Goal: Find contact information: Find contact information

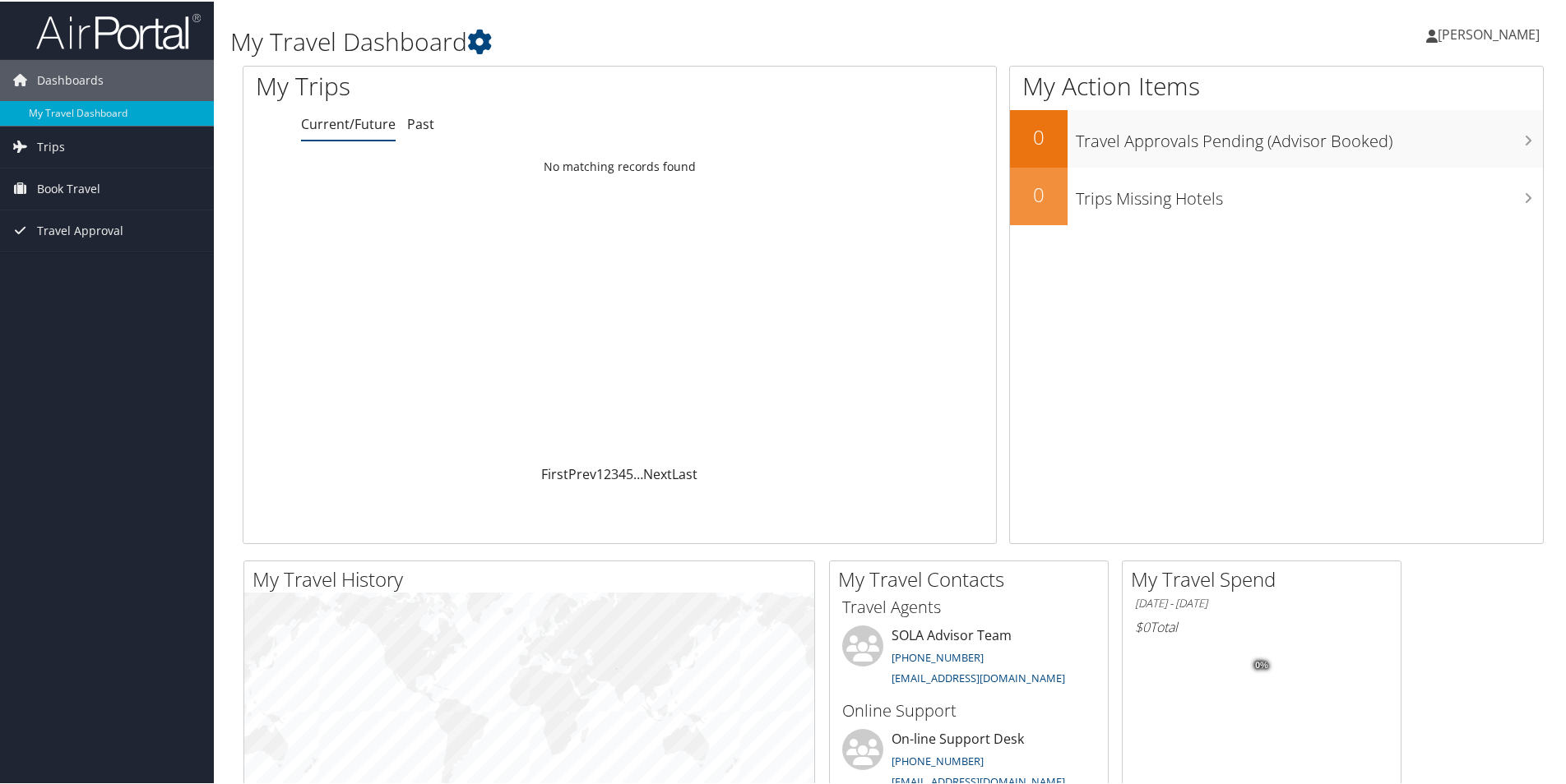
click at [1486, 37] on span "[PERSON_NAME]" at bounding box center [1488, 33] width 102 height 18
click at [1399, 149] on link "View Travel Profile" at bounding box center [1445, 147] width 183 height 28
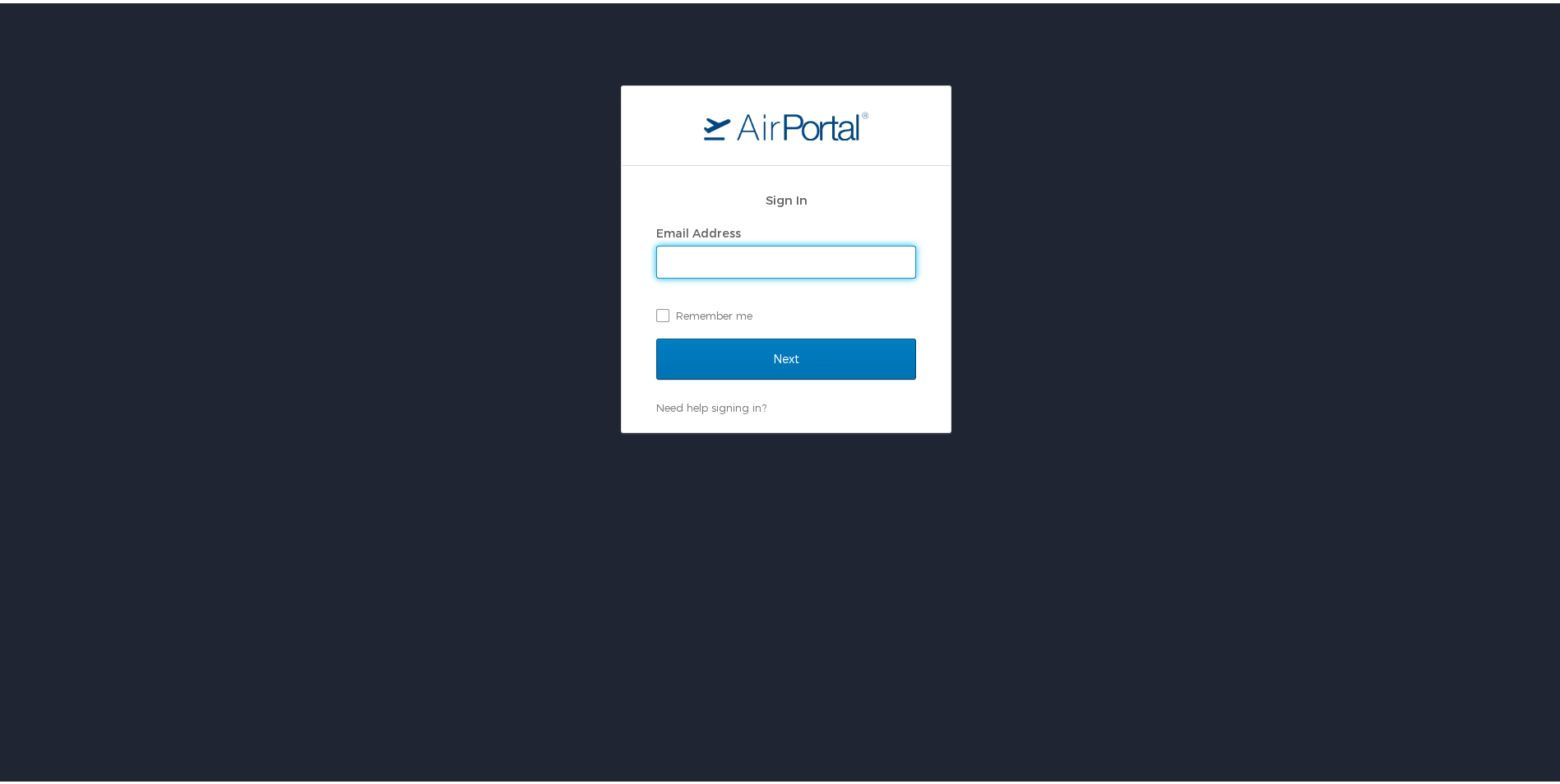
type input "sadams@bpcc.edu"
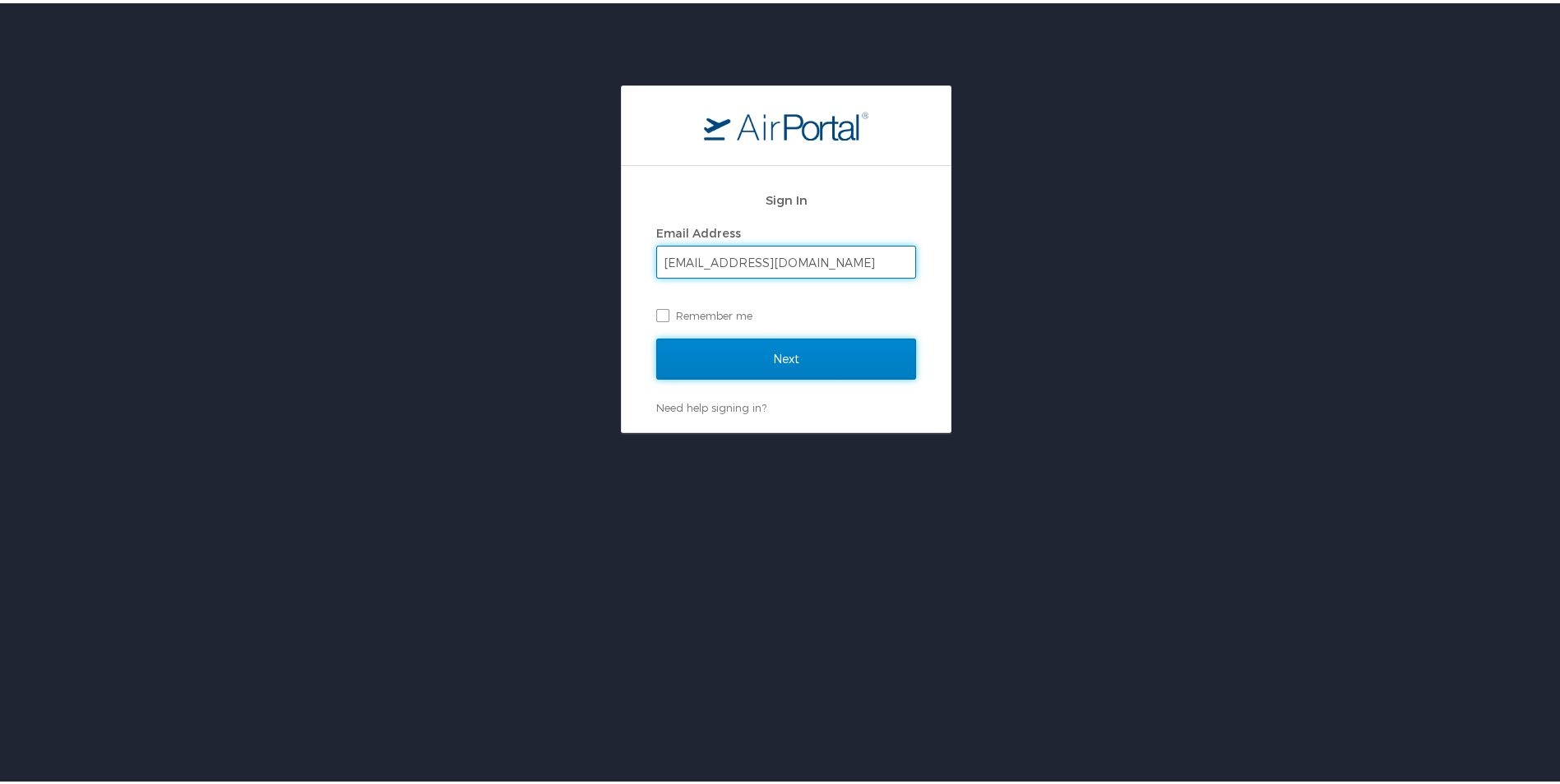
click at [725, 348] on input "Next" at bounding box center [786, 356] width 260 height 41
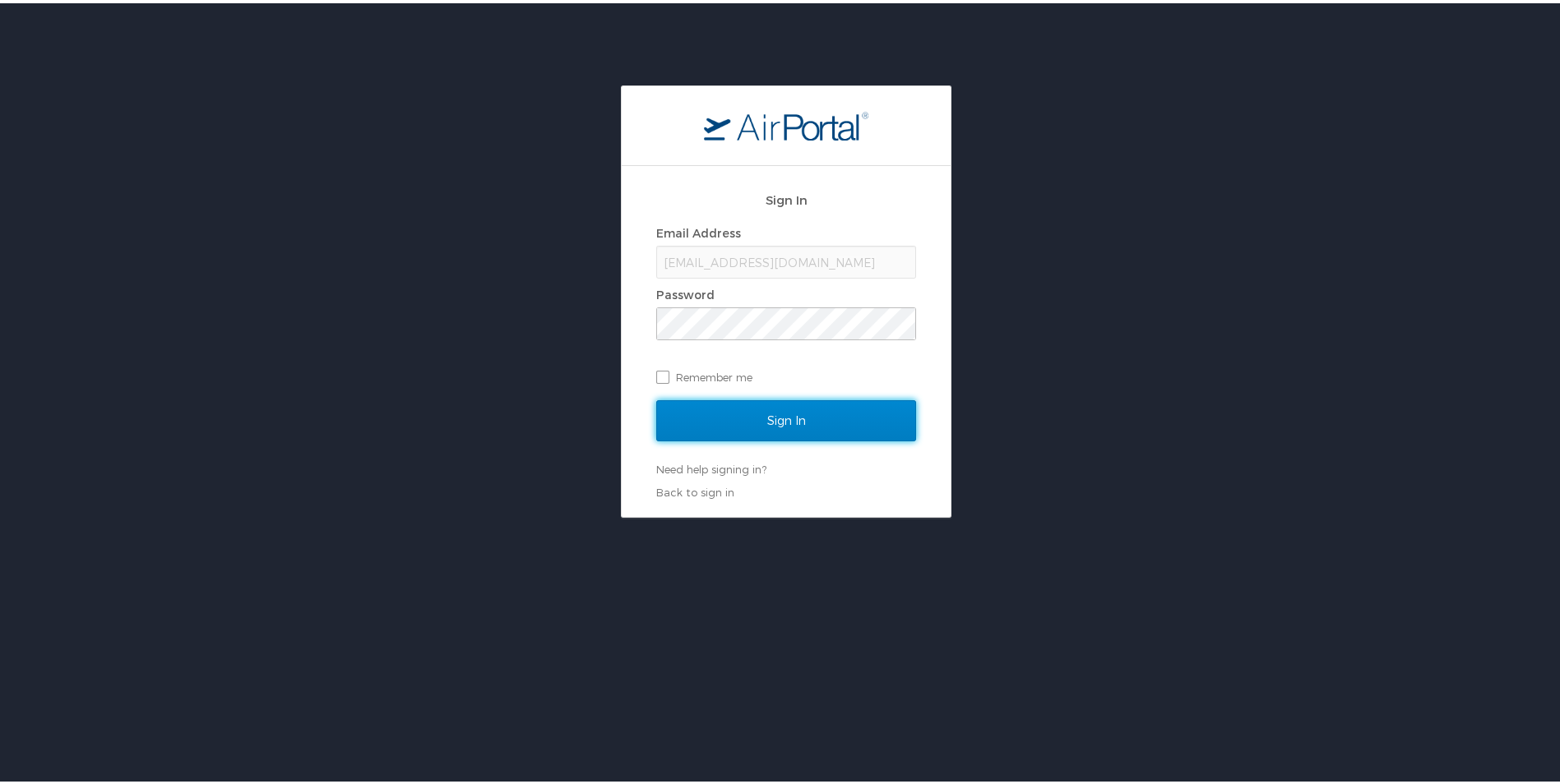
click at [715, 402] on input "Sign In" at bounding box center [786, 418] width 260 height 41
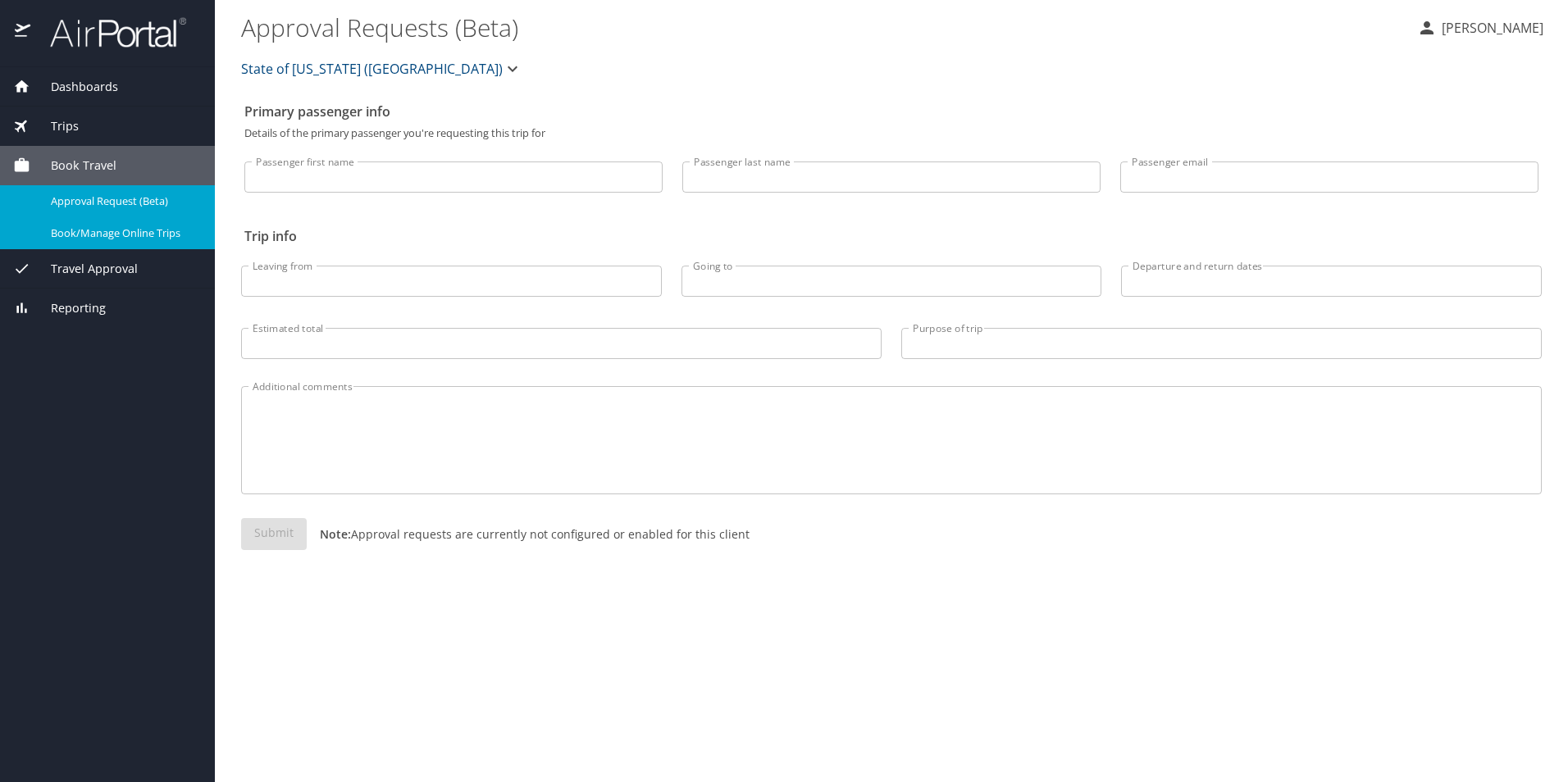
click at [102, 231] on span "Book/Manage Online Trips" at bounding box center [122, 233] width 144 height 16
click at [90, 273] on span "Travel Approval" at bounding box center [84, 269] width 108 height 18
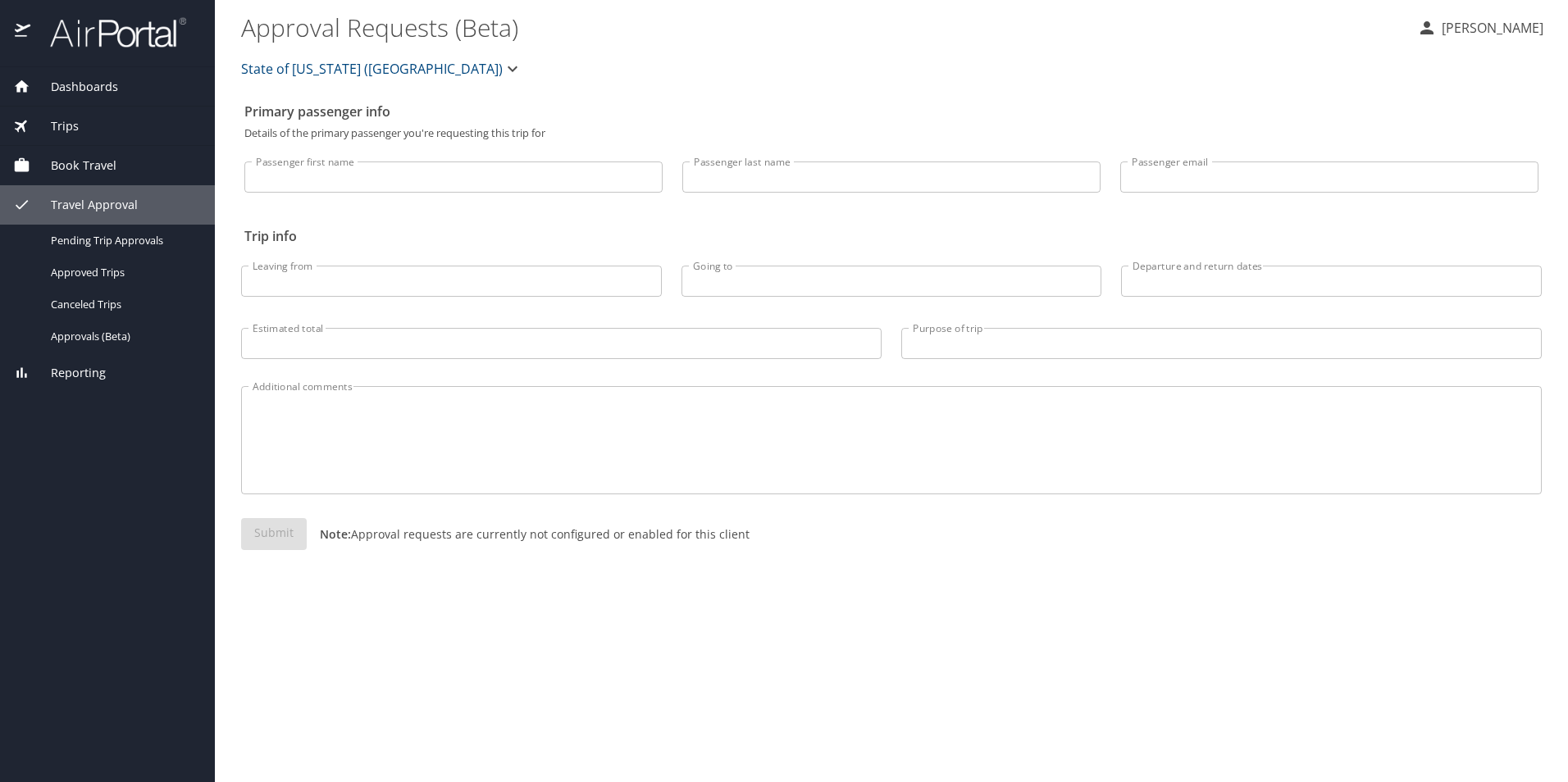
click at [95, 94] on span "Dashboards" at bounding box center [74, 87] width 88 height 18
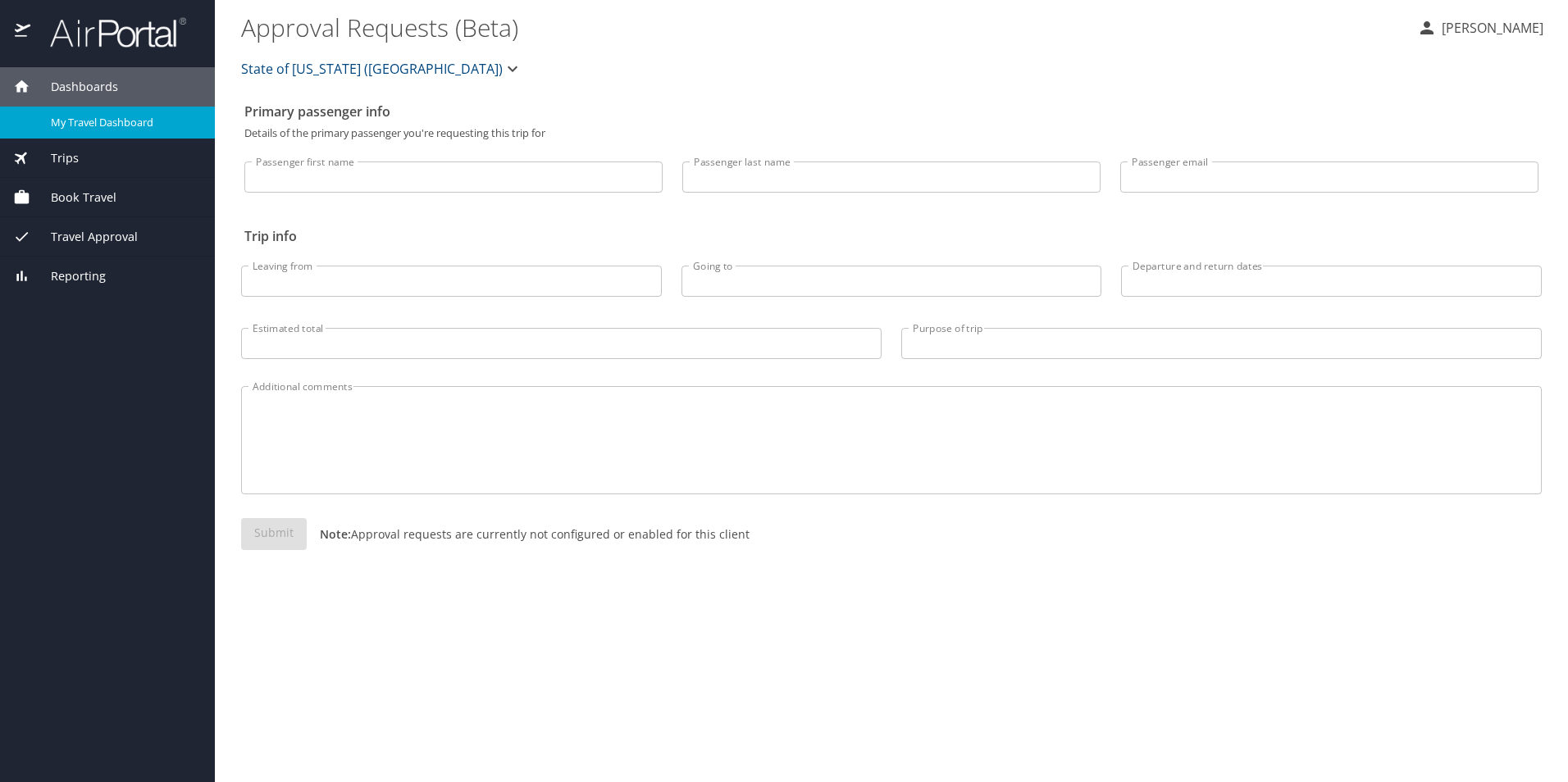
click at [95, 128] on span "My Travel Dashboard" at bounding box center [122, 122] width 144 height 16
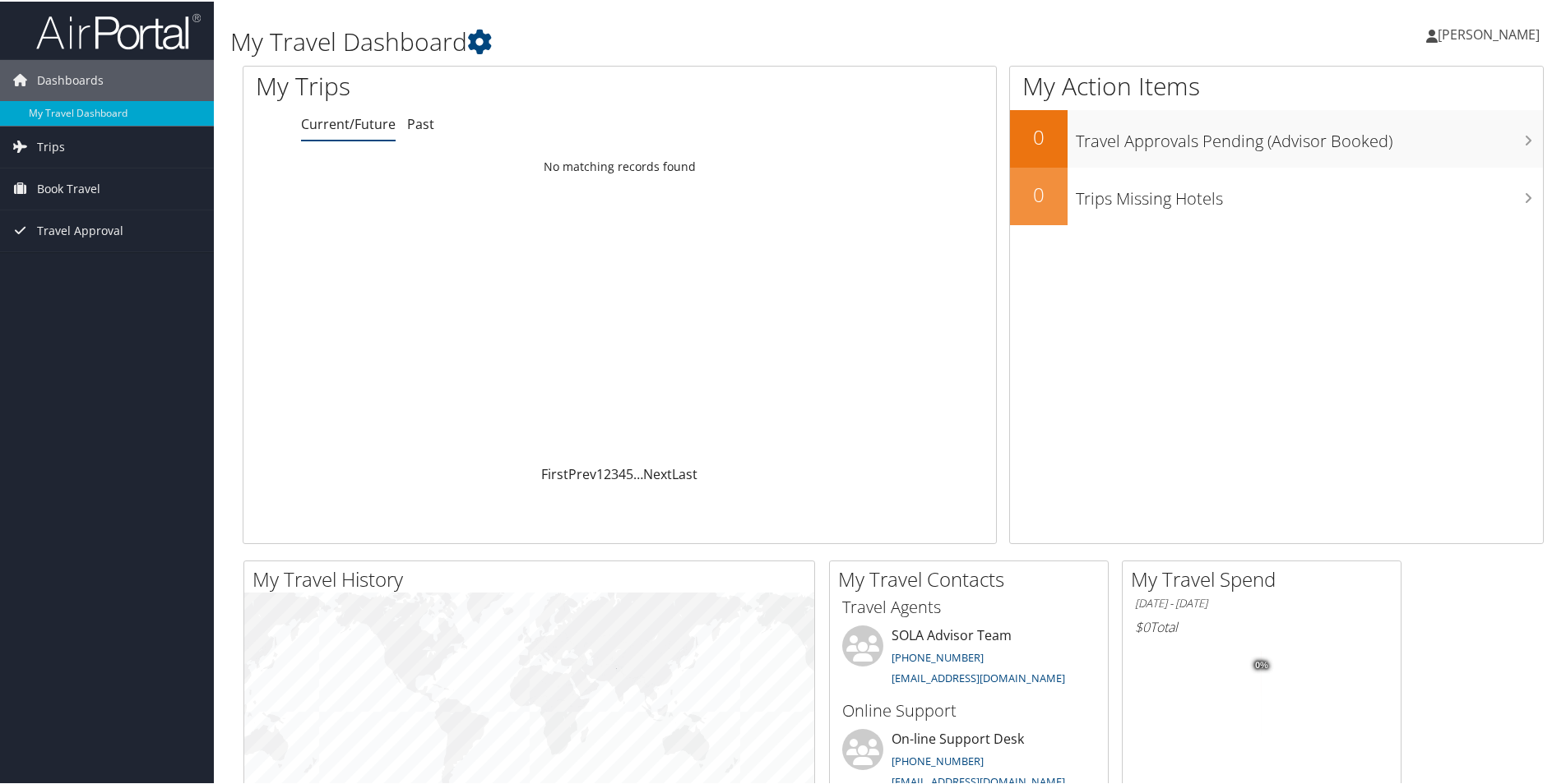
click at [1476, 32] on span "[PERSON_NAME]" at bounding box center [1488, 33] width 102 height 18
click at [1381, 97] on link "My Settings" at bounding box center [1445, 90] width 183 height 28
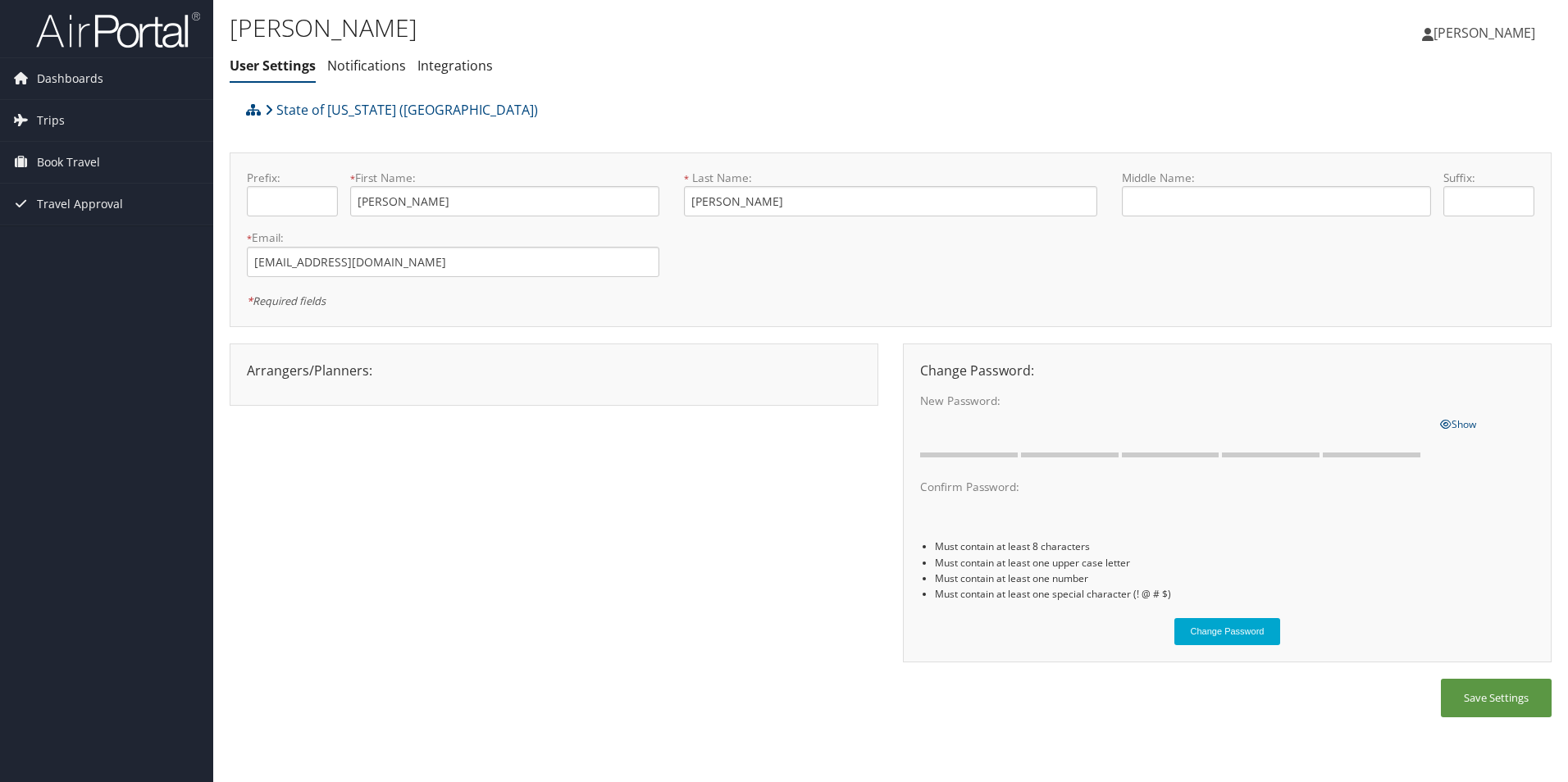
click at [362, 381] on div at bounding box center [554, 385] width 639 height 8
click at [339, 377] on div "Arrangers/Planners: Edit Arrangers & Planners Alicia Reynolds AMANDA DESHOTEL A…" at bounding box center [554, 371] width 639 height 20
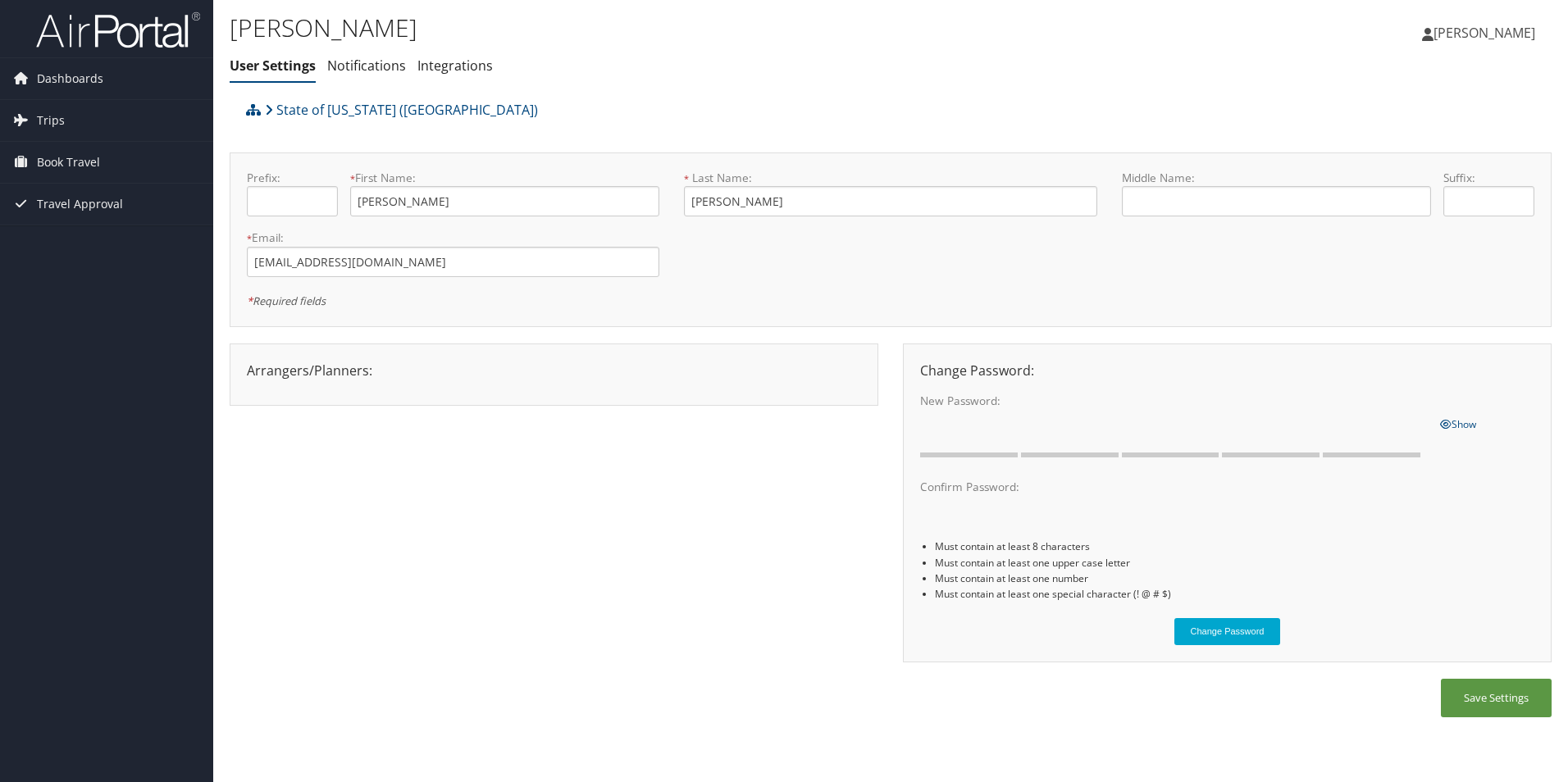
click at [410, 372] on div "Arrangers/Planners: Edit Arrangers & Planners Alicia Reynolds AMANDA DESHOTEL A…" at bounding box center [554, 371] width 639 height 20
click at [382, 73] on link "Notifications" at bounding box center [366, 65] width 79 height 18
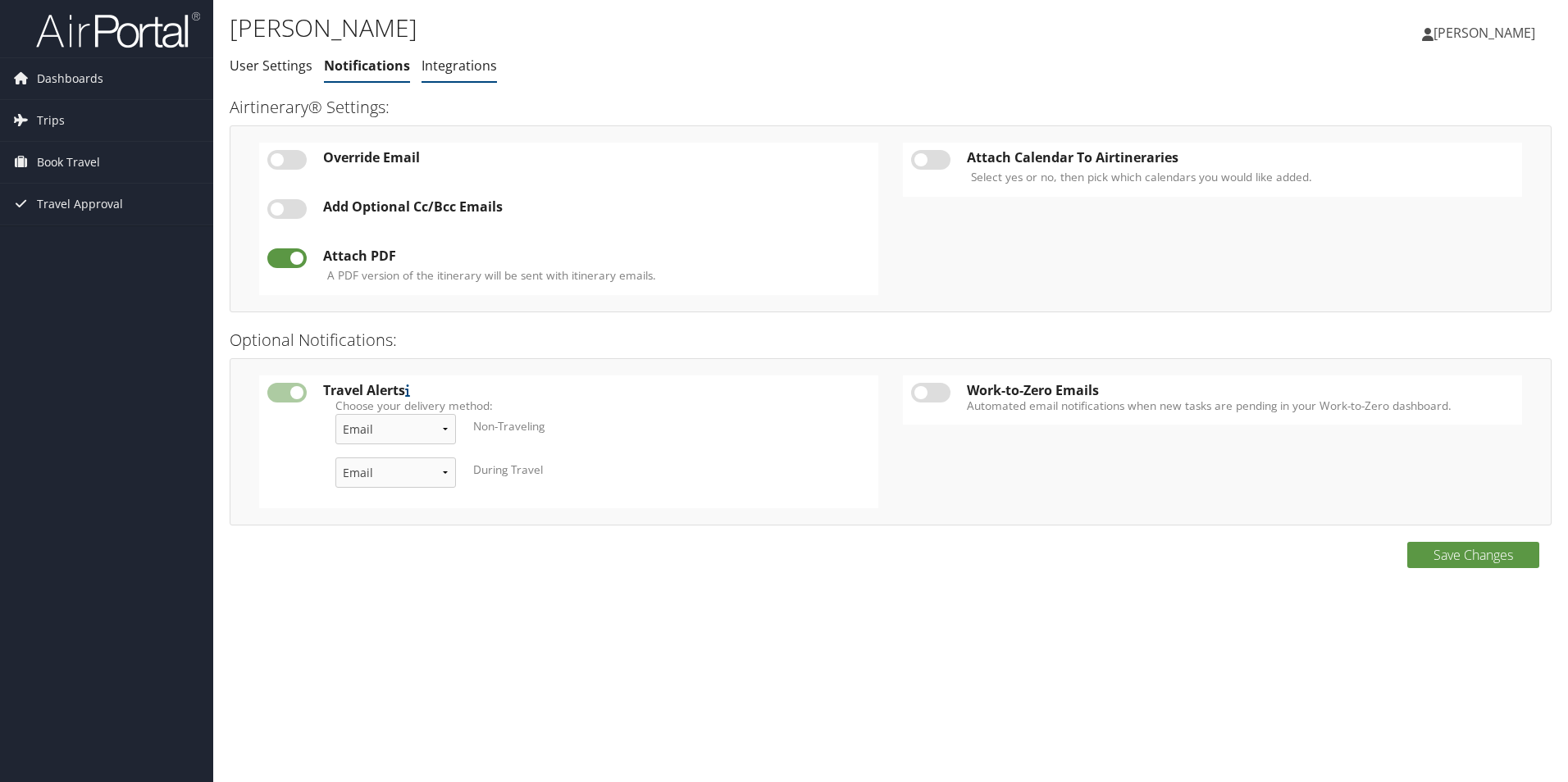
click at [457, 68] on link "Integrations" at bounding box center [458, 65] width 75 height 18
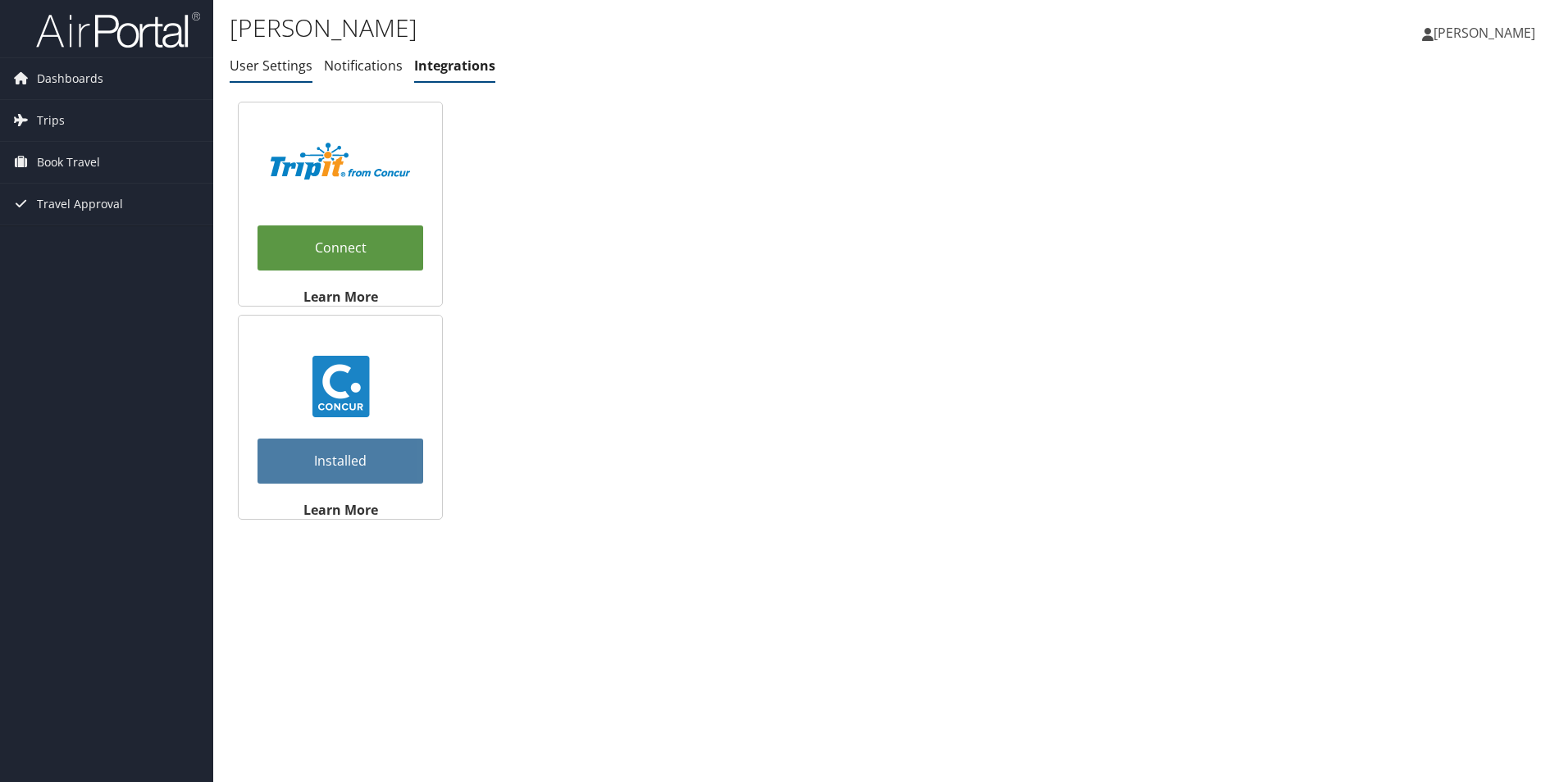
click at [285, 71] on link "User Settings" at bounding box center [271, 65] width 83 height 18
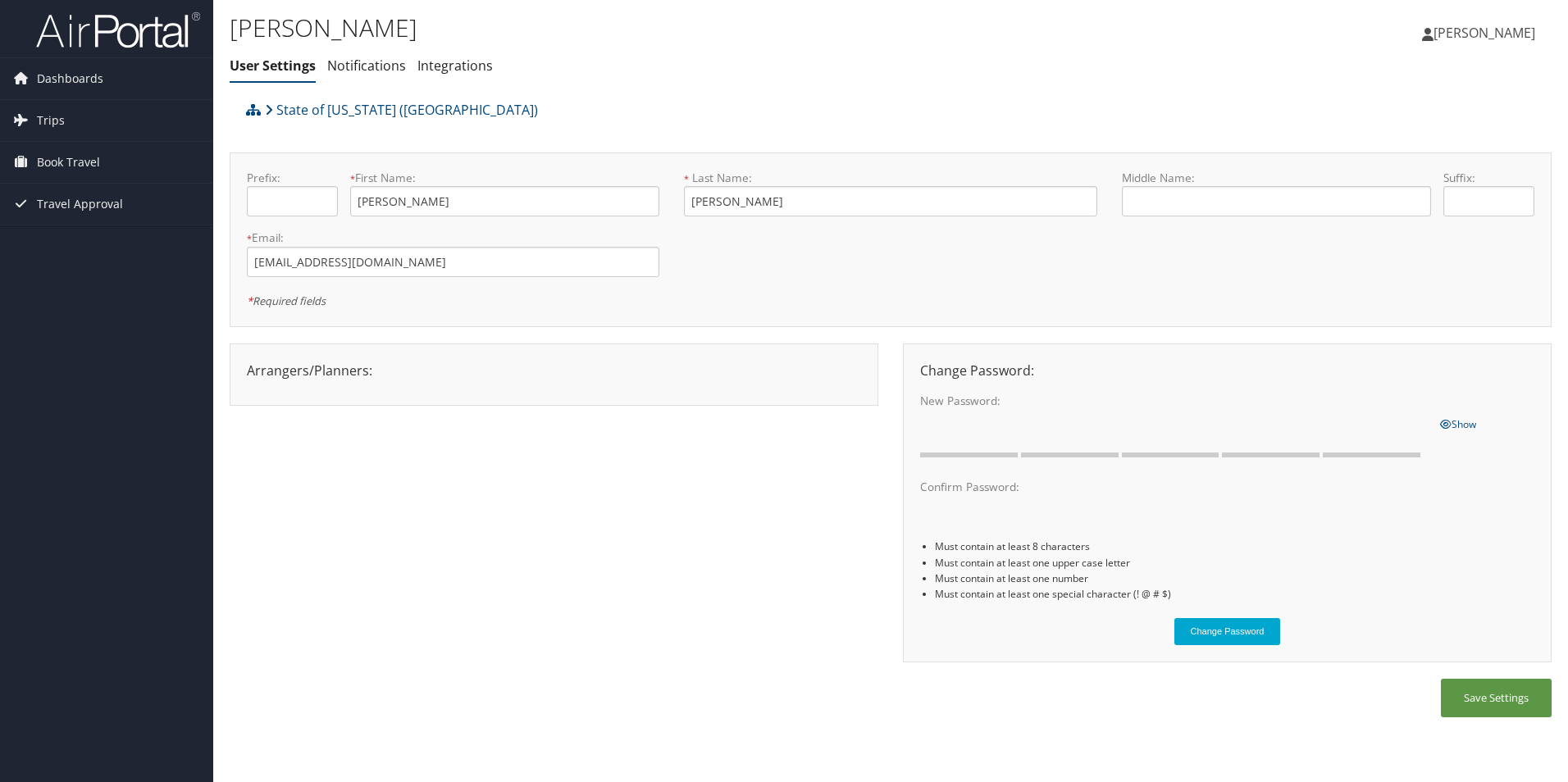
click at [309, 369] on div "Arrangers/Planners: Edit Arrangers & Planners Save Changes Cancel ×" at bounding box center [554, 371] width 639 height 20
click at [1450, 31] on span "[PERSON_NAME]" at bounding box center [1484, 33] width 102 height 18
click at [1413, 142] on link "View Travel Profile" at bounding box center [1442, 146] width 183 height 28
click at [372, 378] on div "Arrangers/Planners: Edit Arrangers & Planners Alicia Reynolds AMANDA DESHOTEL A…" at bounding box center [554, 371] width 639 height 20
click at [1455, 36] on span "[PERSON_NAME]" at bounding box center [1484, 33] width 102 height 18
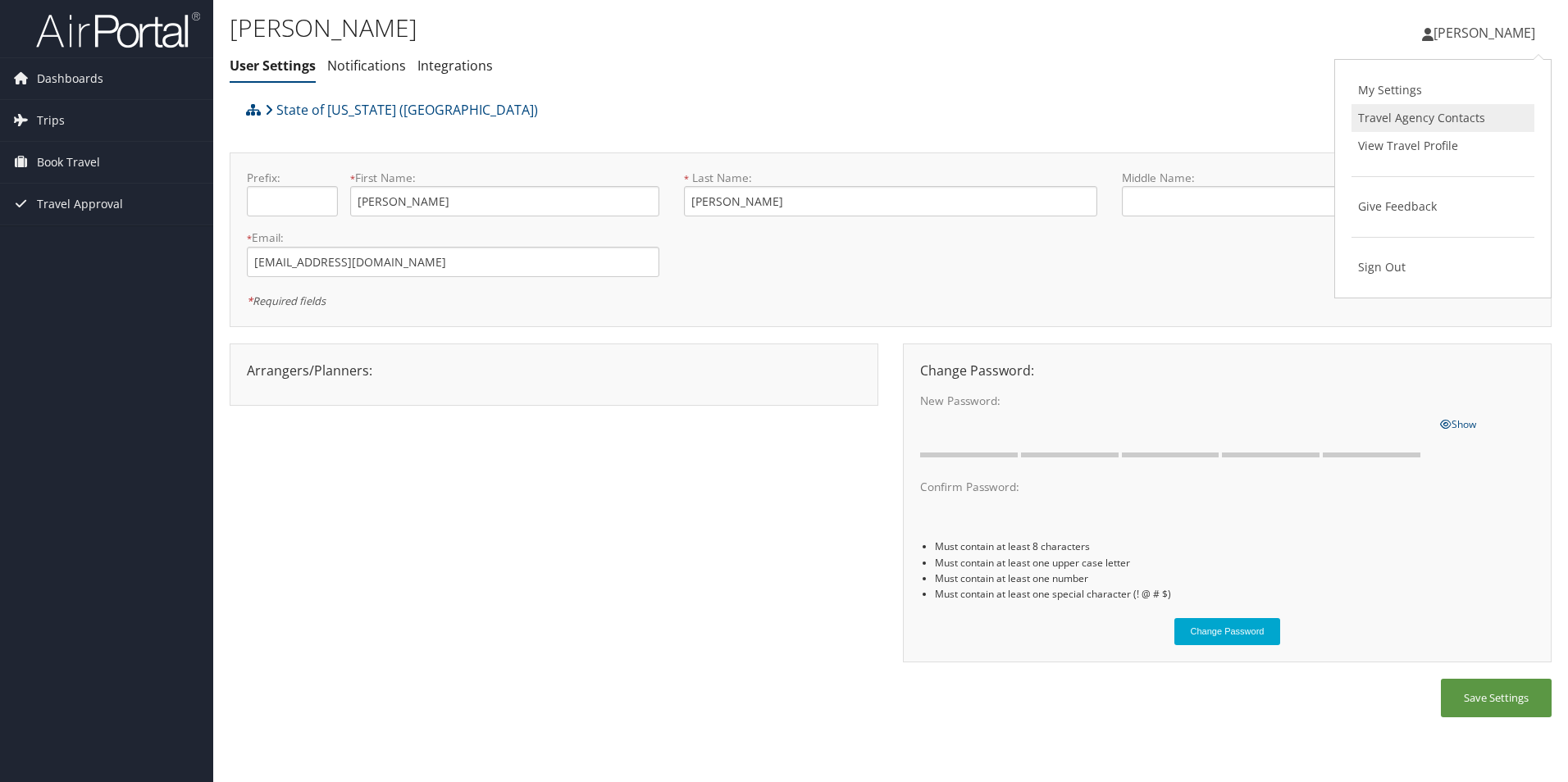
click at [1378, 122] on link "Travel Agency Contacts" at bounding box center [1442, 118] width 183 height 28
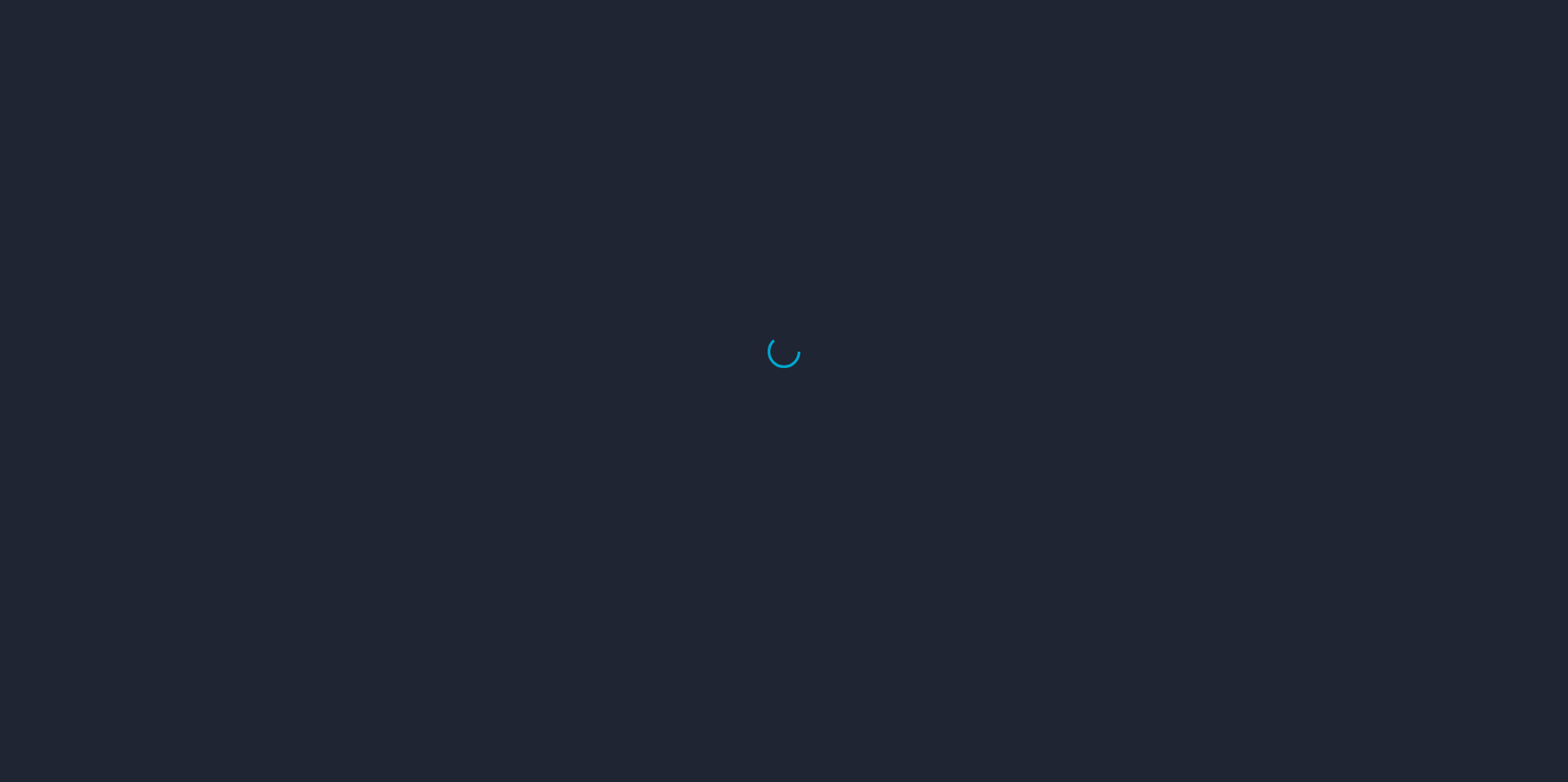
select select "US"
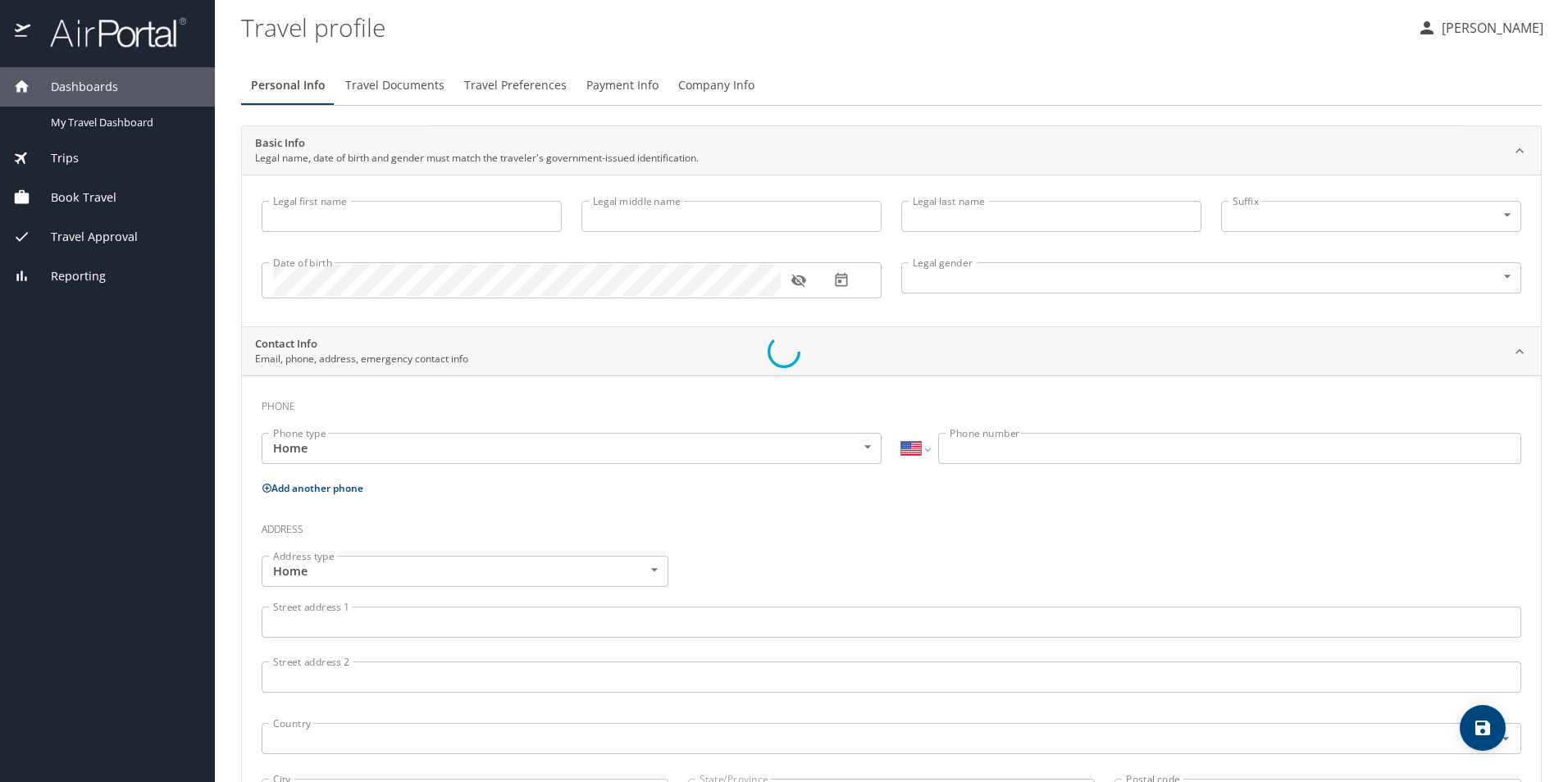
type input "[PERSON_NAME]"
type input "Female"
type input "Jason"
type input "Dickerson"
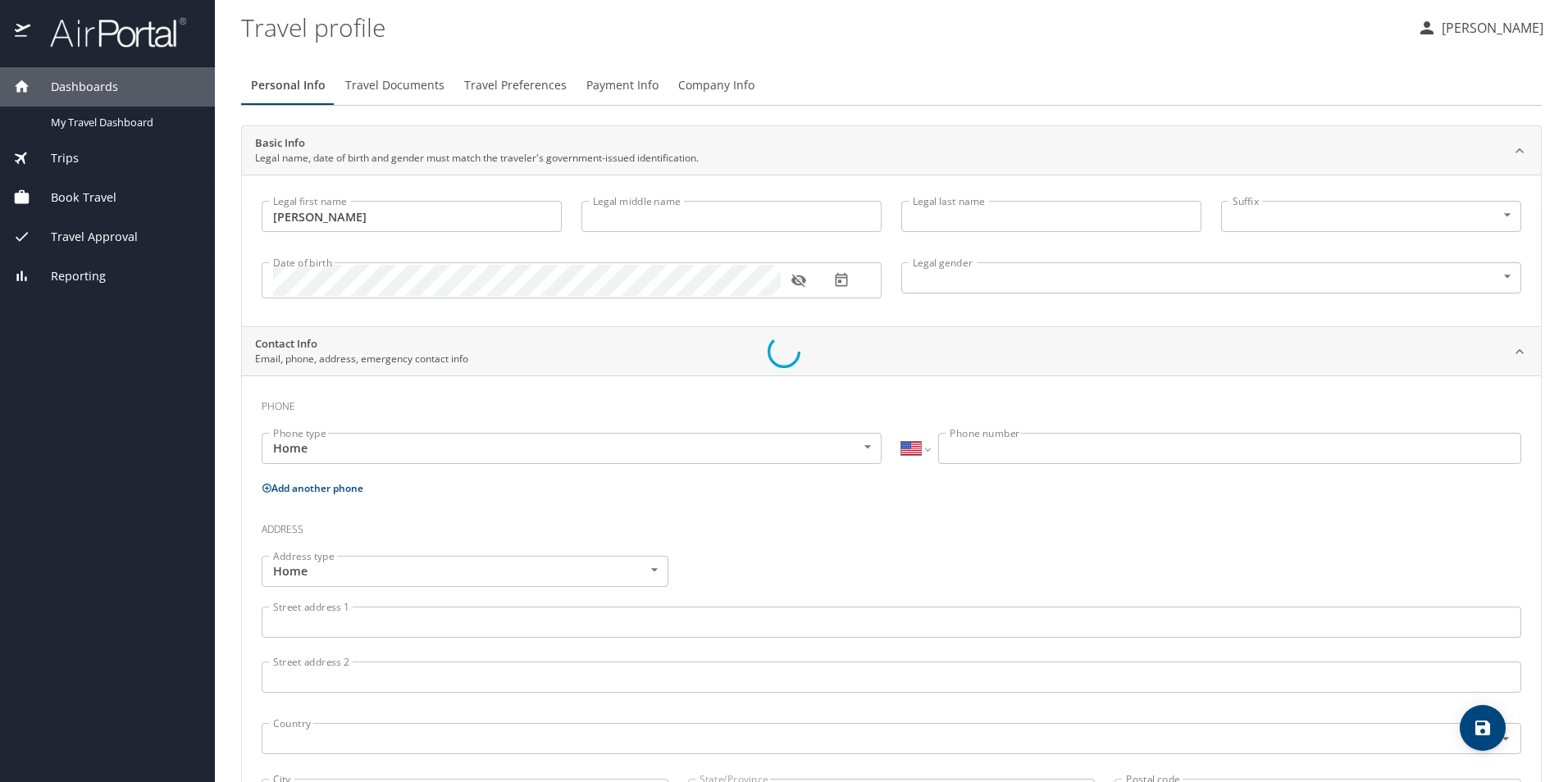
type input "(318) 584-5207"
select select "US"
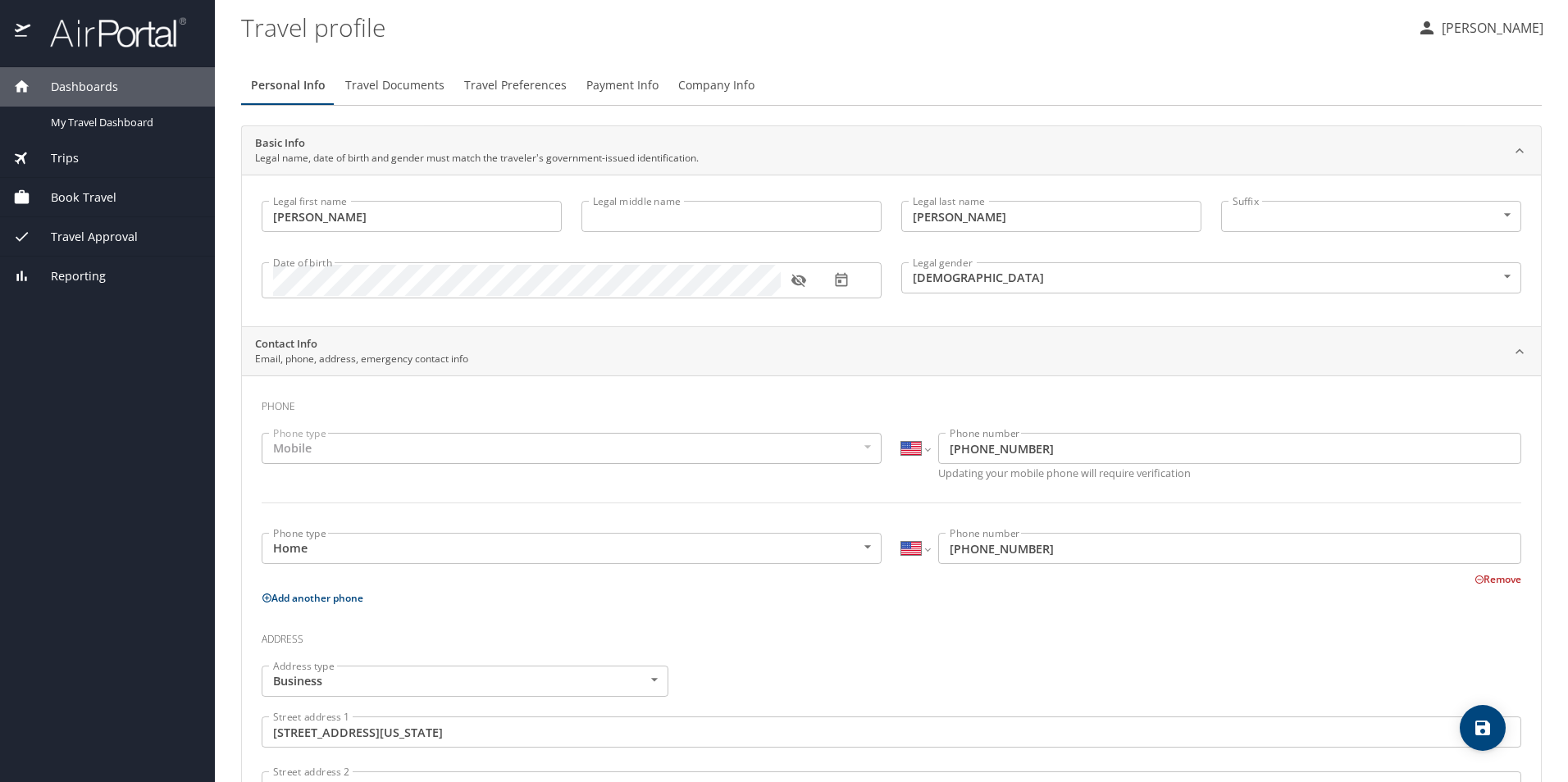
click at [441, 84] on button "Travel Documents" at bounding box center [395, 85] width 119 height 40
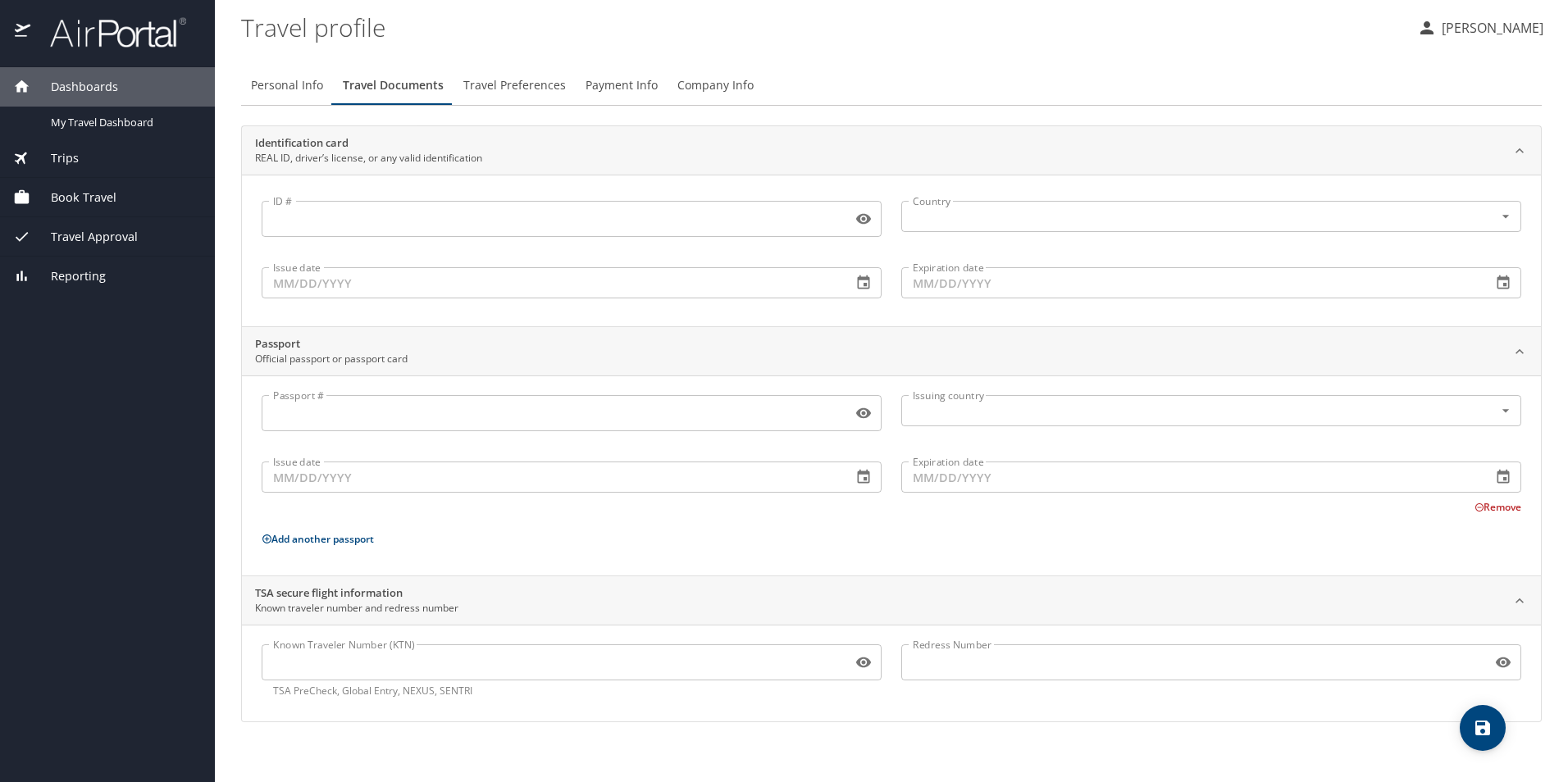
click at [499, 94] on span "Travel Preferences" at bounding box center [515, 85] width 103 height 21
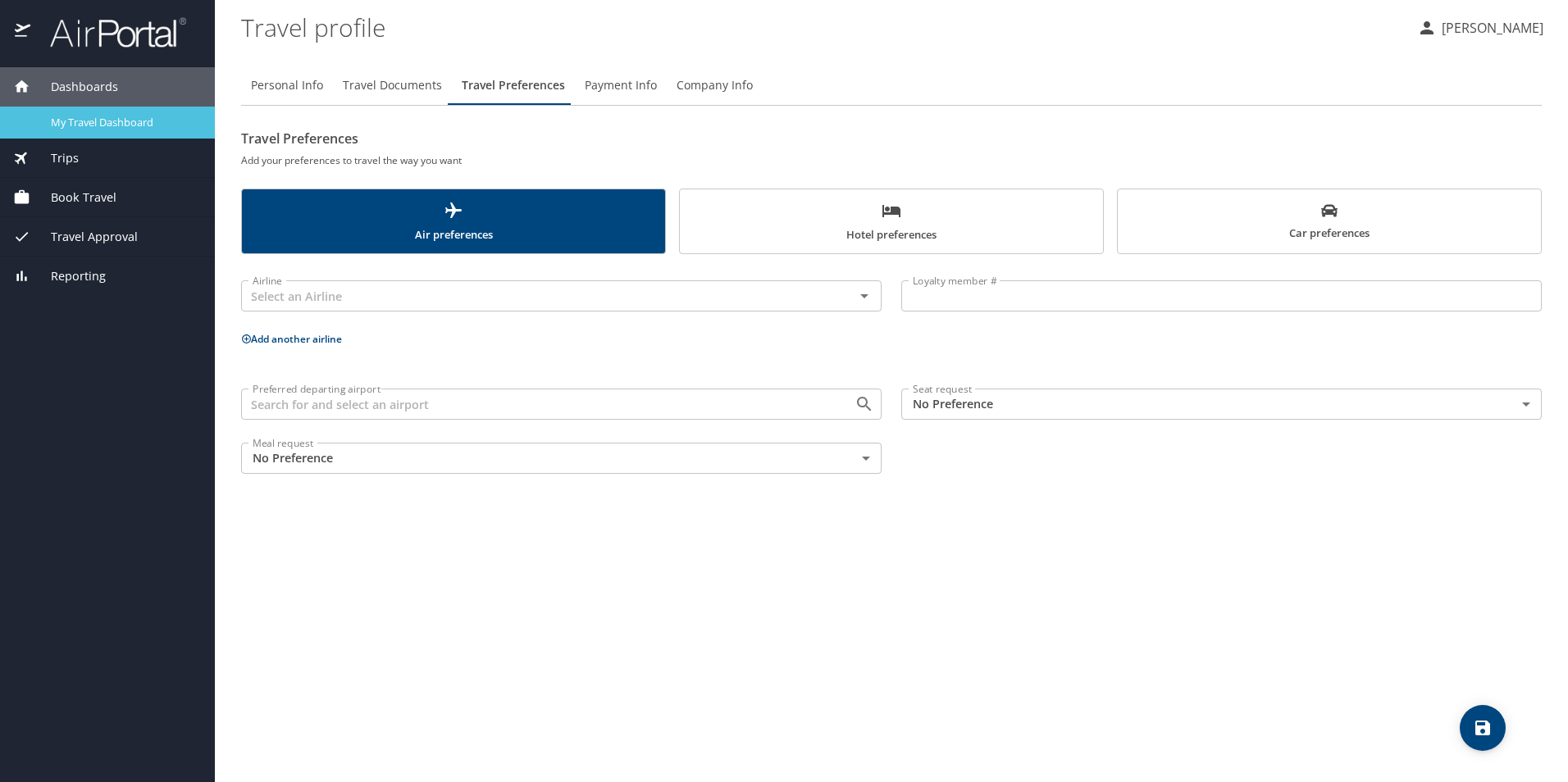
click at [108, 132] on link "My Travel Dashboard" at bounding box center [108, 122] width 215 height 32
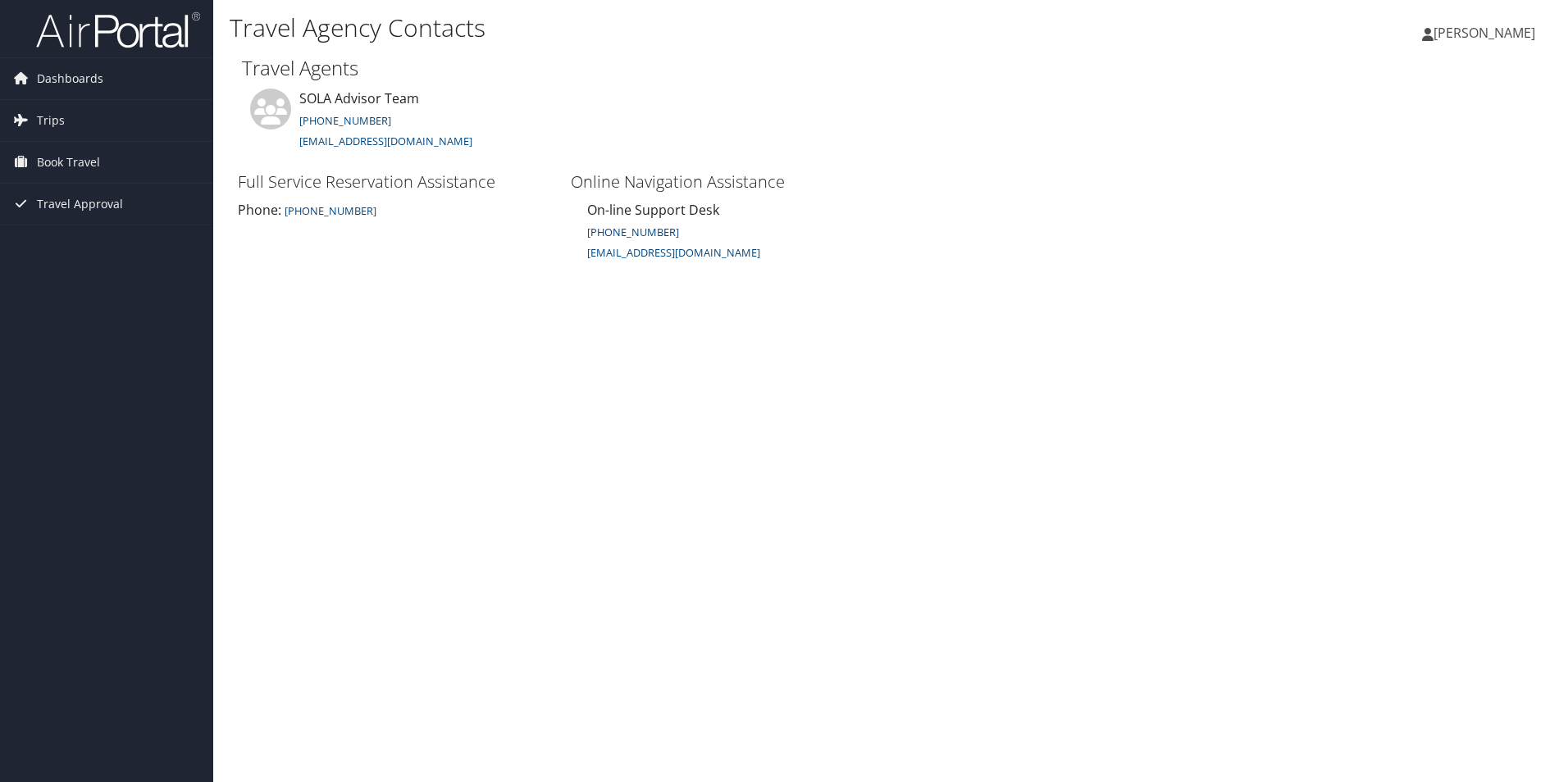
click at [1183, 526] on div "Travel Agency Contacts [PERSON_NAME] [PERSON_NAME] My Settings Travel Agency Co…" at bounding box center [890, 391] width 1355 height 782
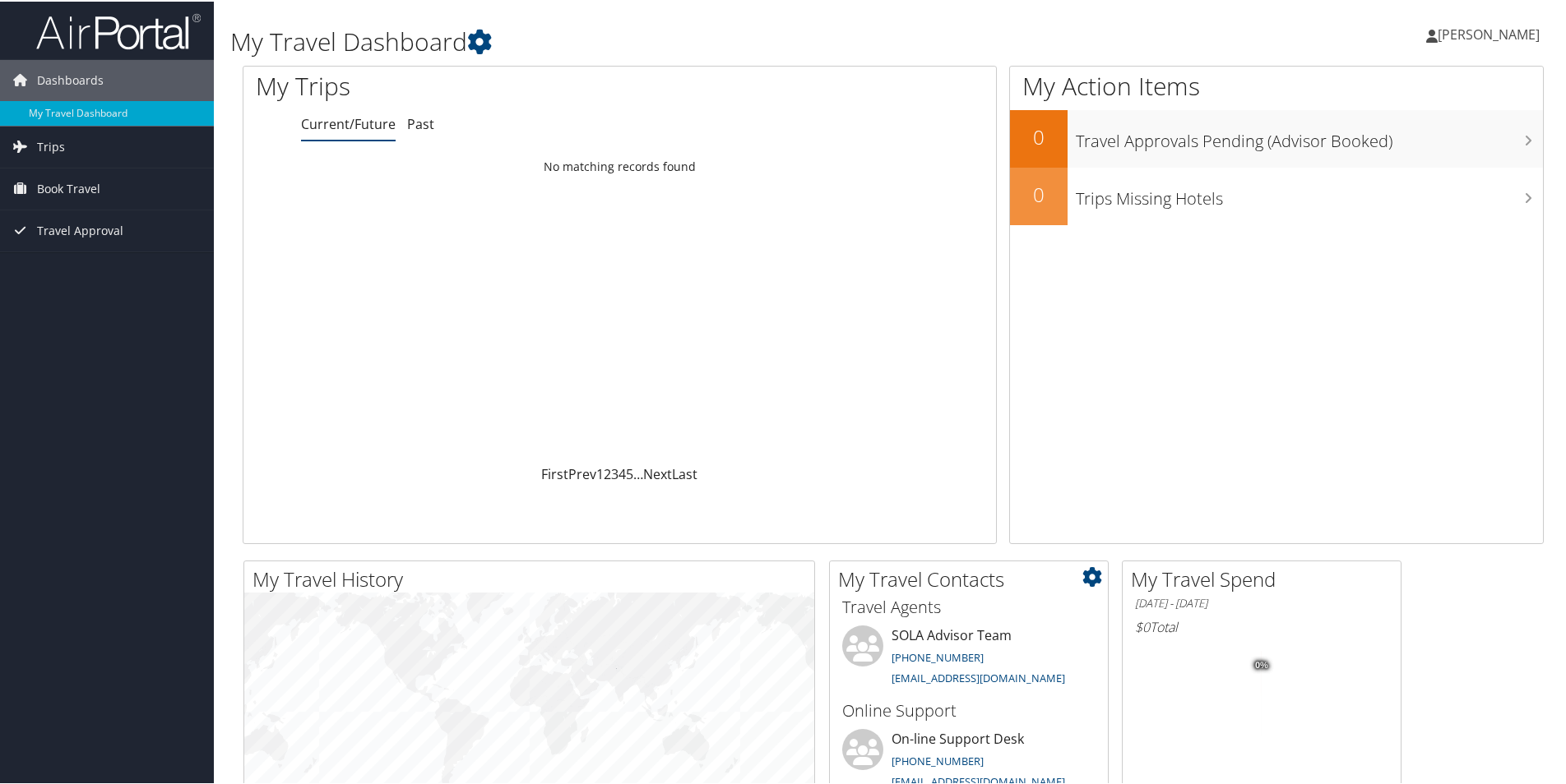
click at [1052, 772] on li "On-line Support Desk [PHONE_NUMBER] [EMAIL_ADDRESS][DOMAIN_NAME]" at bounding box center [968, 761] width 270 height 67
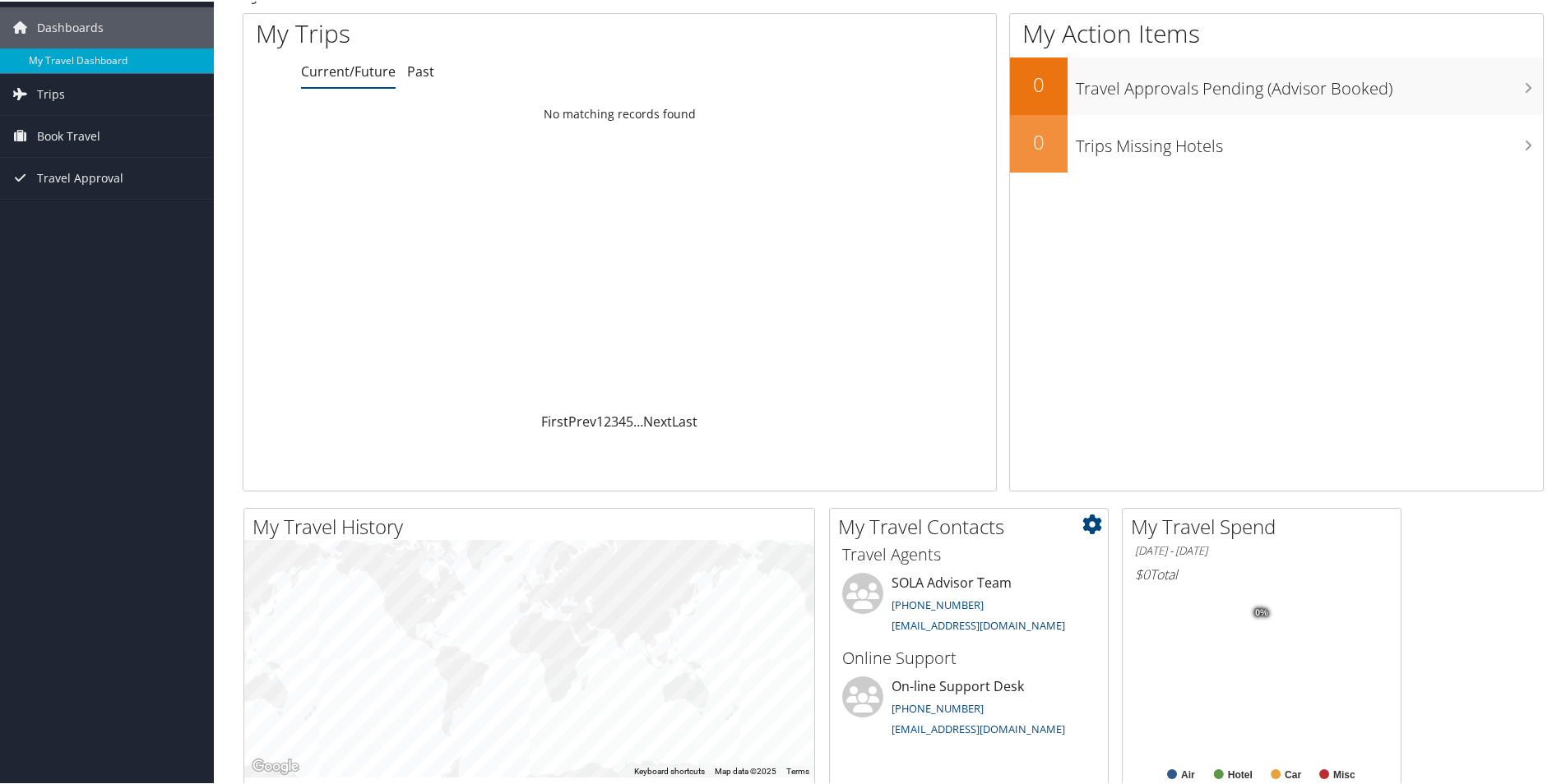
scroll to position [82, 0]
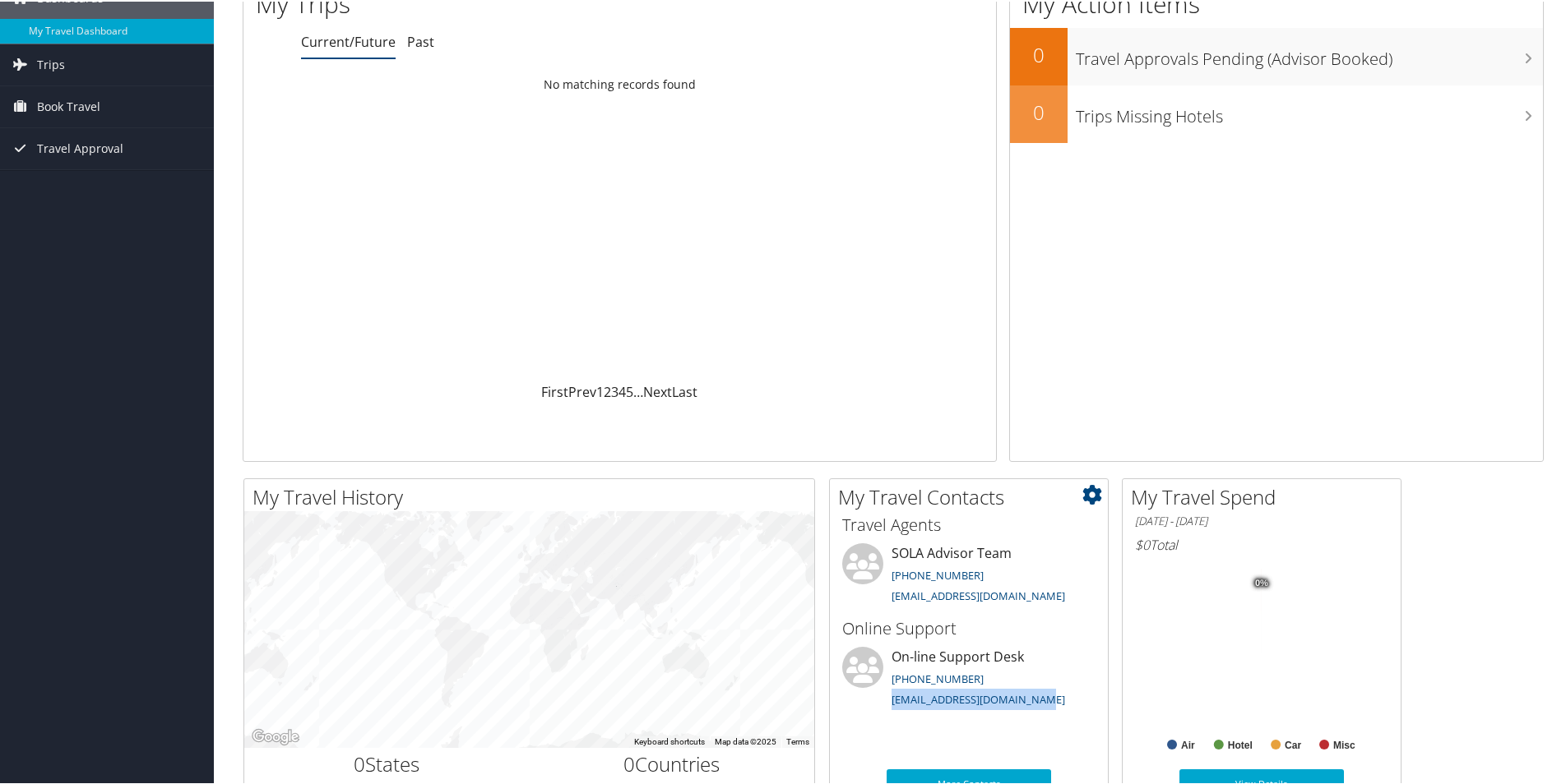
drag, startPoint x: 1042, startPoint y: 702, endPoint x: 890, endPoint y: 706, distance: 152.1
click at [890, 706] on li "On-line Support Desk [PHONE_NUMBER] [EMAIL_ADDRESS][DOMAIN_NAME]" at bounding box center [968, 679] width 270 height 67
copy link "[EMAIL_ADDRESS][DOMAIN_NAME]"
